Goal: Task Accomplishment & Management: Manage account settings

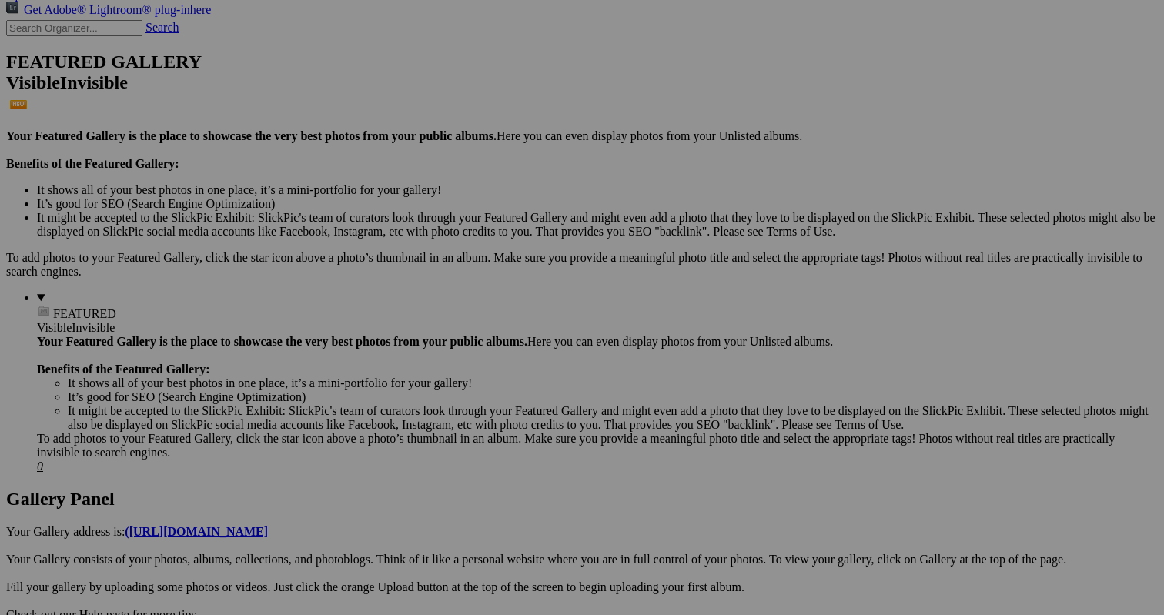
scroll to position [359, 0]
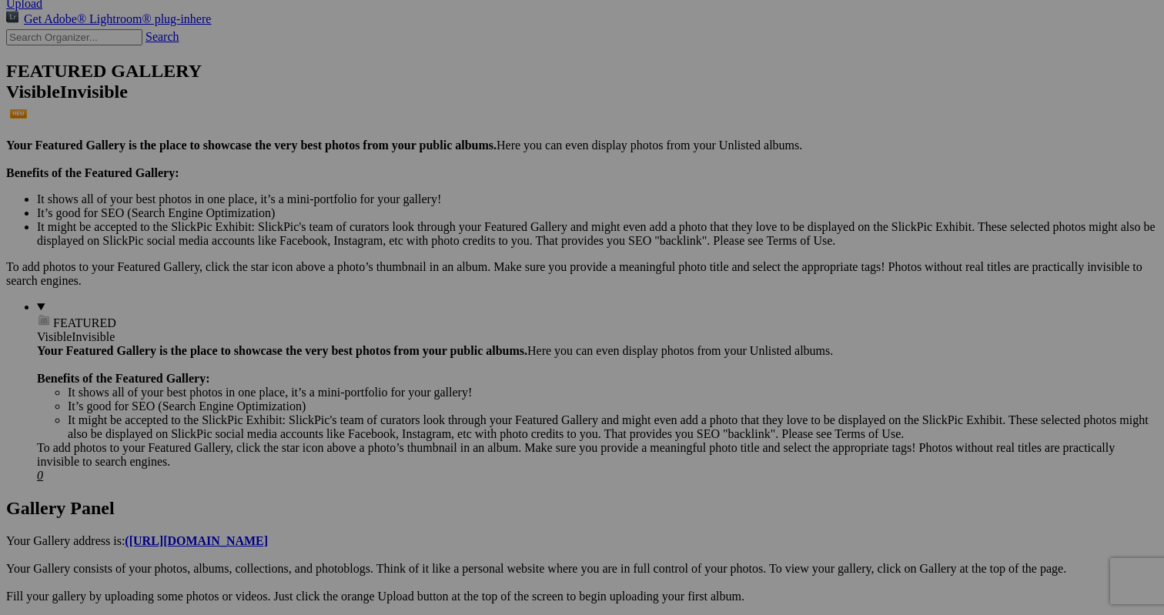
scroll to position [350, 0]
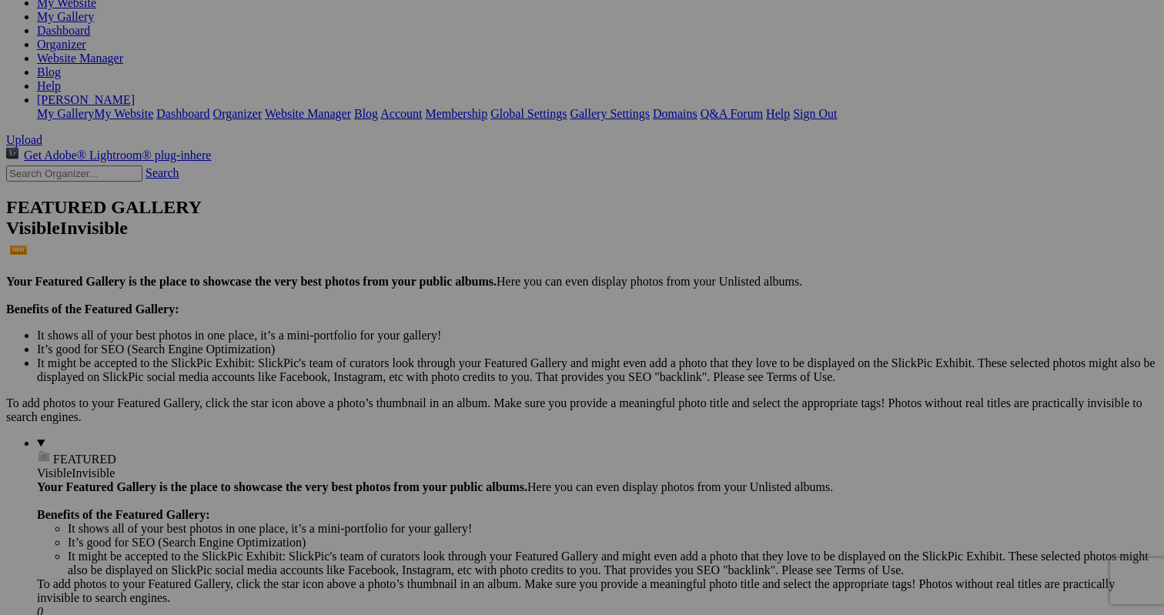
scroll to position [230, 0]
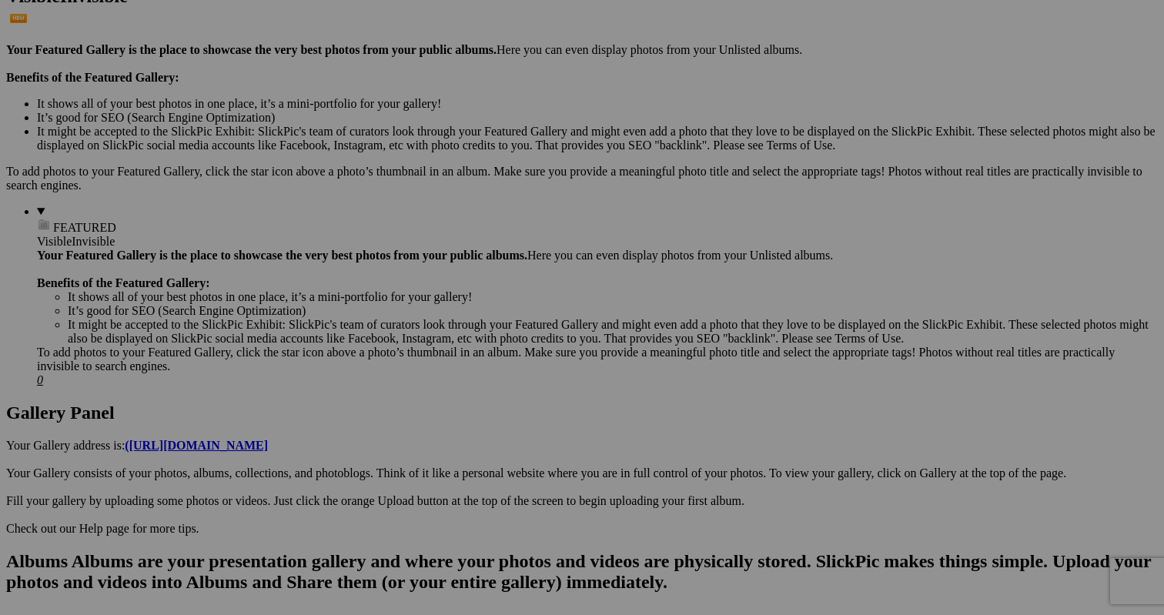
scroll to position [448, 0]
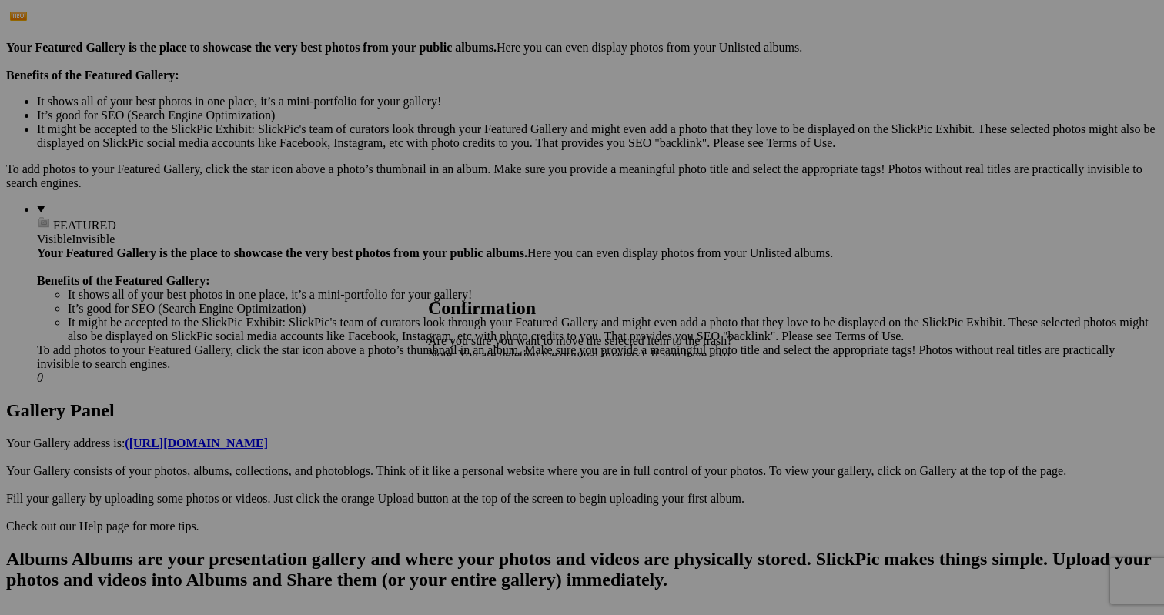
click at [480, 410] on span "Yes" at bounding box center [471, 408] width 18 height 13
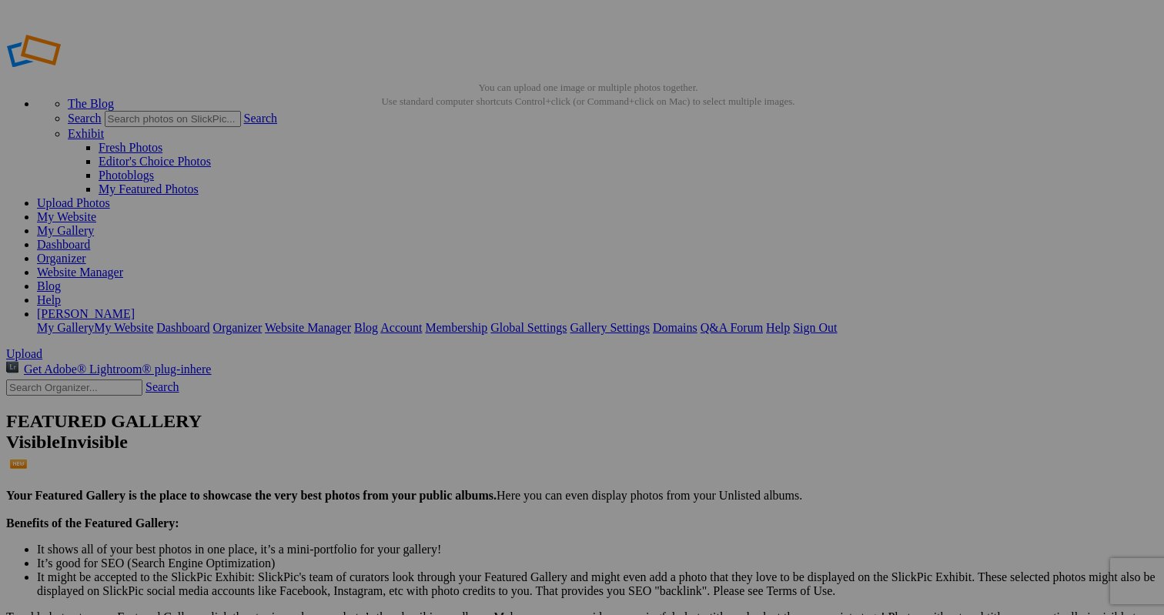
scroll to position [0, 0]
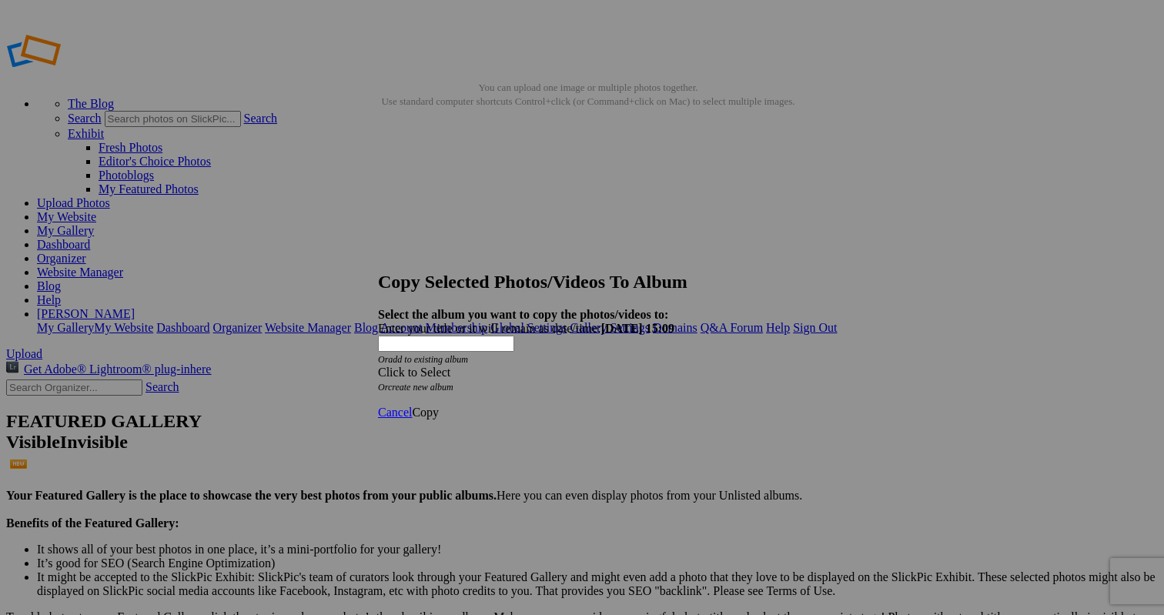
click at [549, 366] on div "Click to Select" at bounding box center [582, 373] width 408 height 14
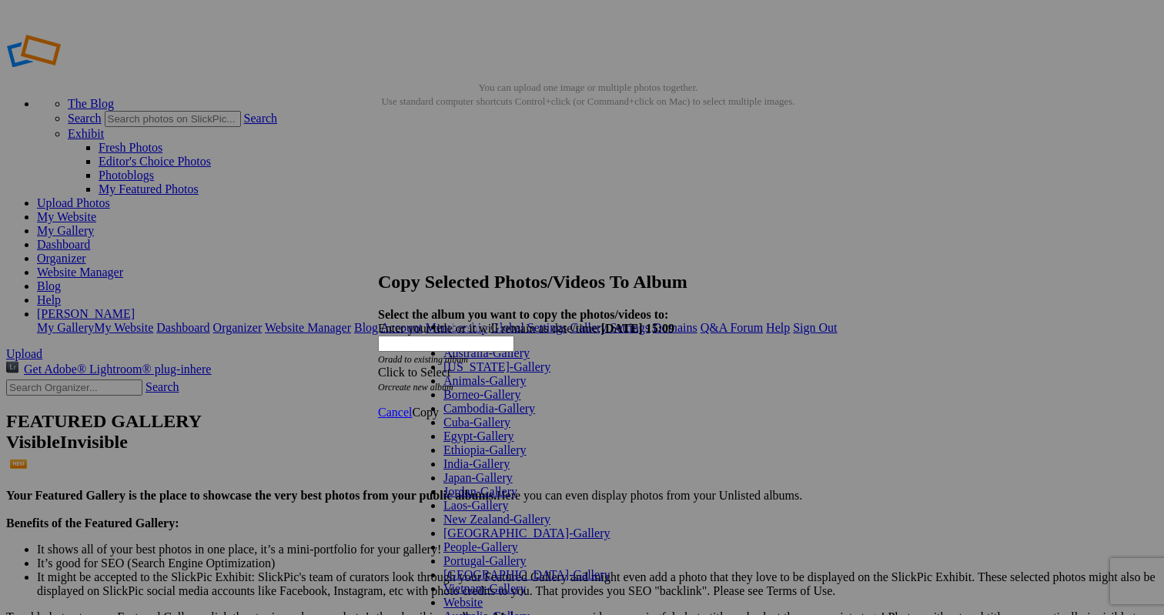
click at [461, 429] on link "Cuba-Gallery" at bounding box center [476, 422] width 67 height 13
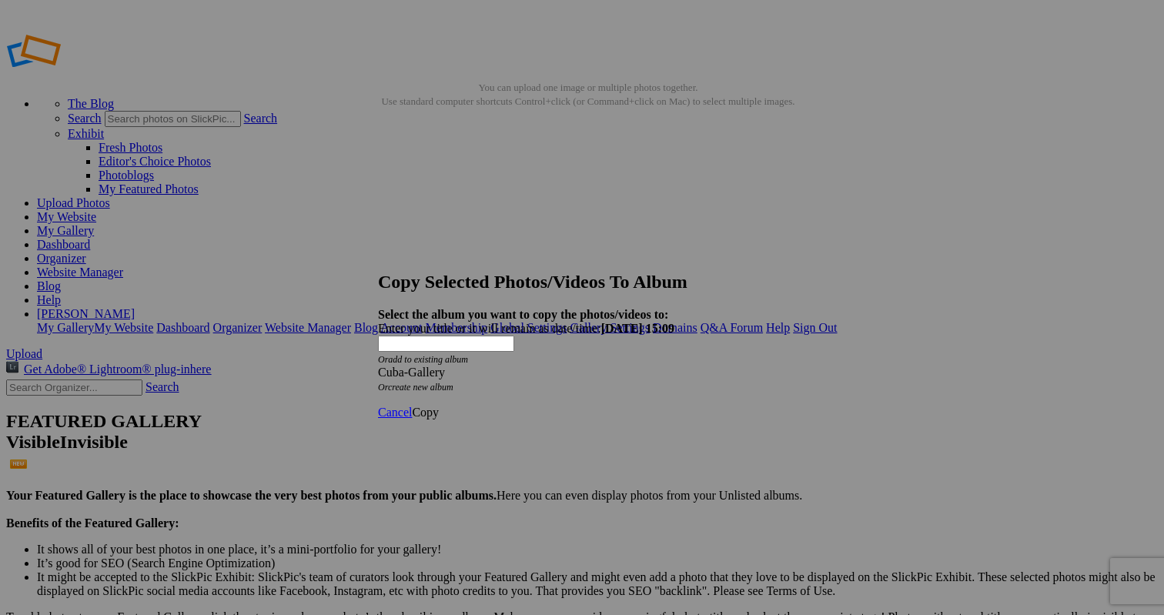
click at [439, 406] on span "Copy" at bounding box center [425, 412] width 27 height 13
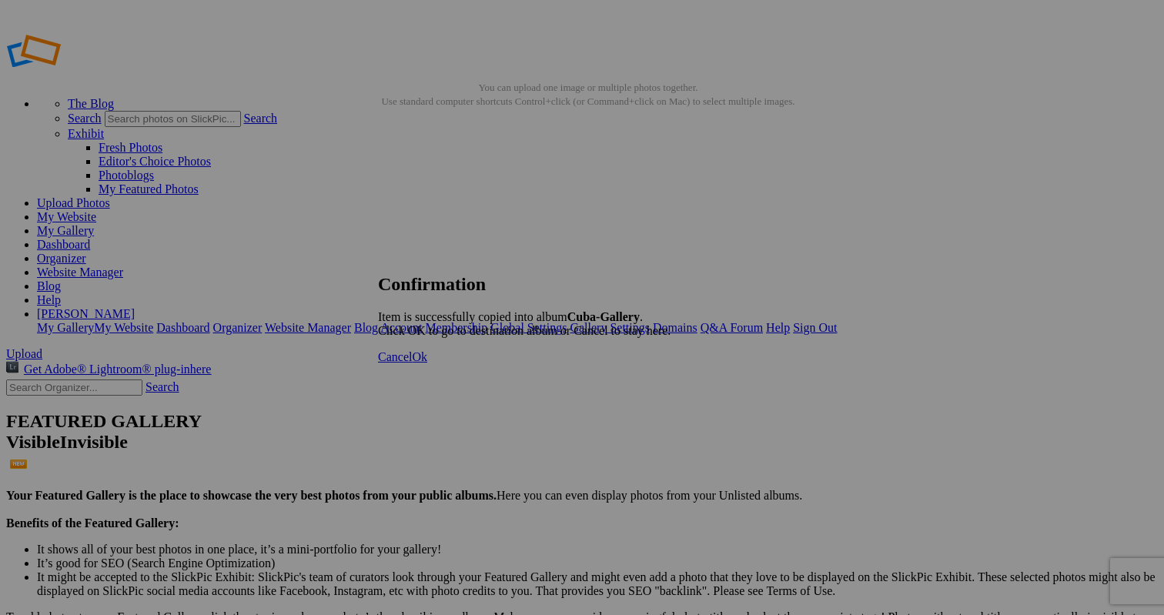
click at [412, 363] on span "Cancel" at bounding box center [395, 356] width 34 height 13
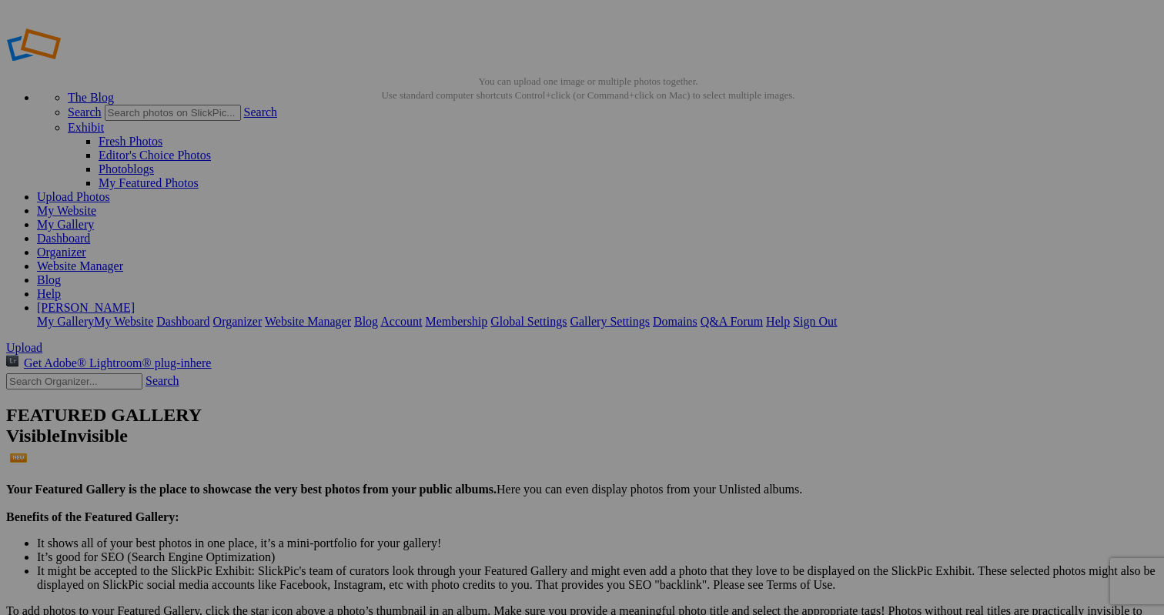
scroll to position [6, 0]
drag, startPoint x: 425, startPoint y: 243, endPoint x: 397, endPoint y: 187, distance: 62.0
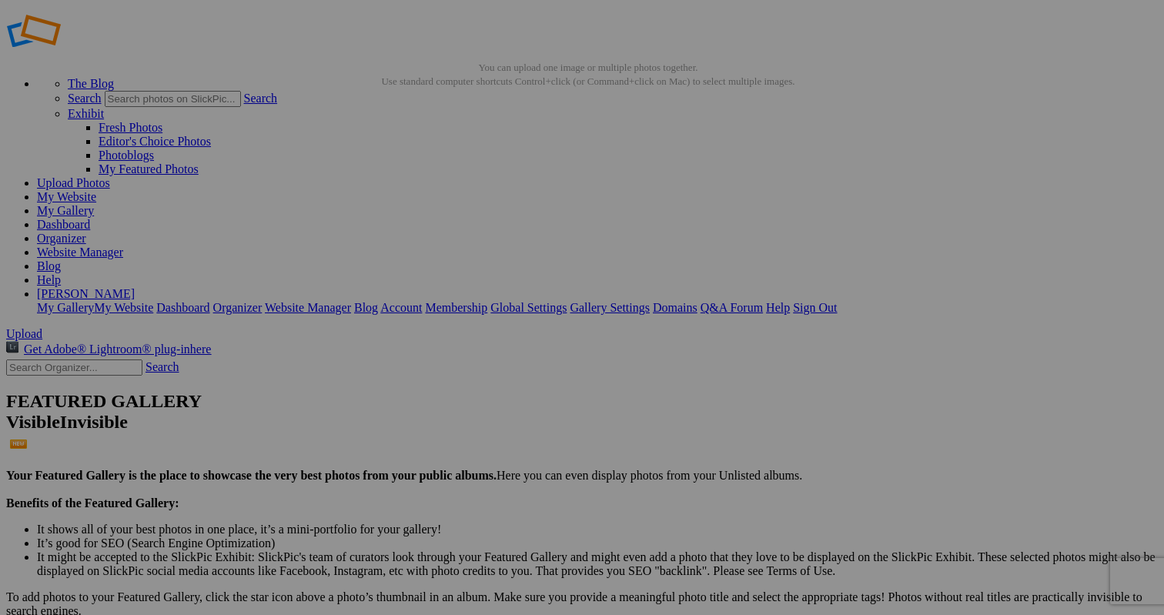
scroll to position [5, 0]
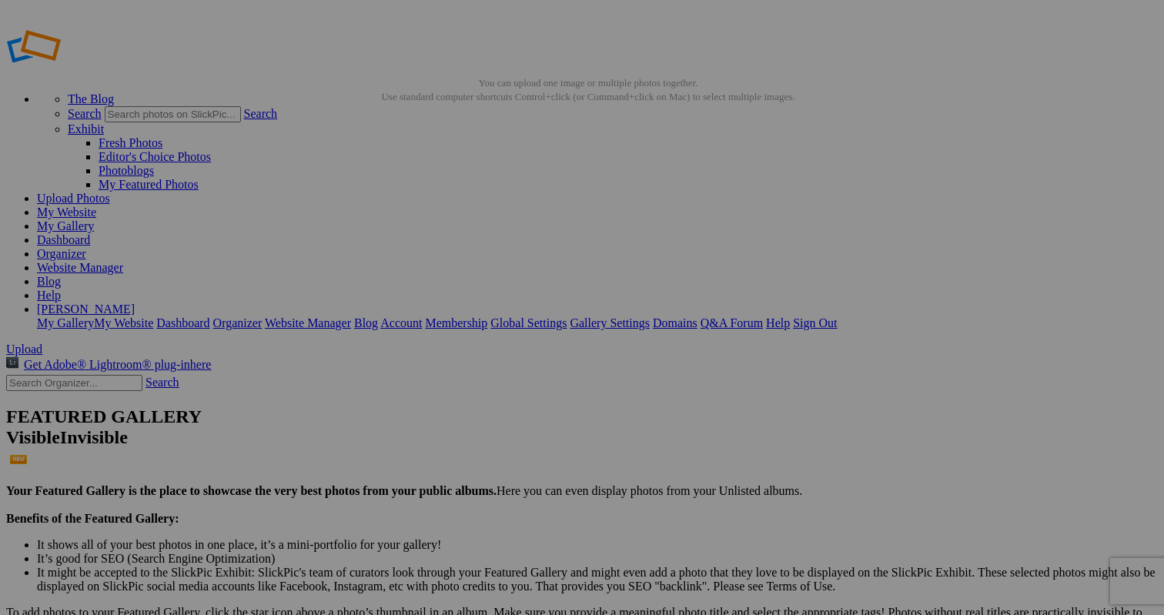
click at [480, 402] on span "Yes" at bounding box center [471, 408] width 18 height 13
